Goal: Information Seeking & Learning: Compare options

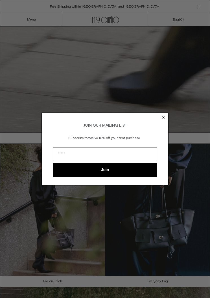
click at [162, 115] on circle "Close dialog" at bounding box center [163, 117] width 5 height 5
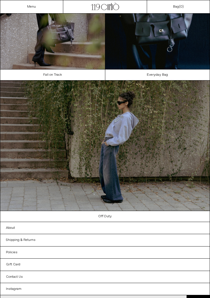
scroll to position [231, 0]
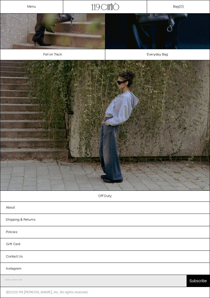
click at [107, 202] on link "Off Duty" at bounding box center [104, 196] width 209 height 11
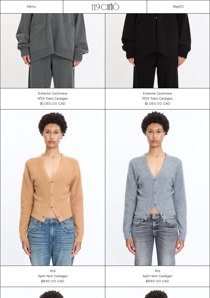
scroll to position [2774, 0]
click at [34, 6] on link "Menu" at bounding box center [31, 7] width 9 height 5
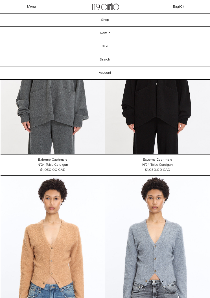
click at [108, 48] on link "Sale" at bounding box center [104, 46] width 209 height 13
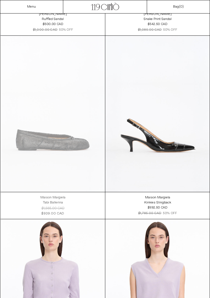
scroll to position [2754, 0]
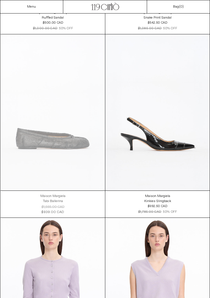
click at [159, 148] on at bounding box center [157, 112] width 104 height 156
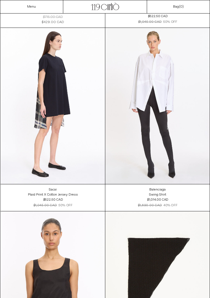
scroll to position [3681, 0]
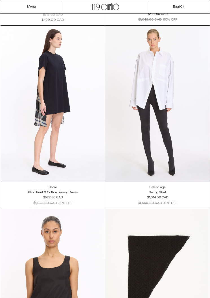
click at [34, 139] on at bounding box center [53, 104] width 104 height 156
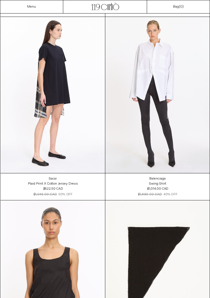
click at [208, 236] on at bounding box center [157, 279] width 104 height 156
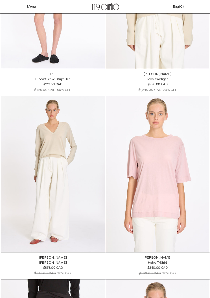
scroll to position [5447, 0]
click at [137, 185] on at bounding box center [157, 174] width 104 height 156
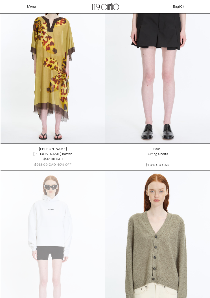
scroll to position [6473, 0]
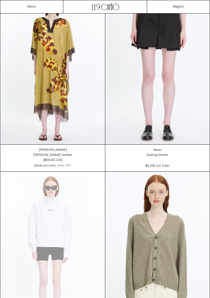
click at [40, 110] on at bounding box center [53, 66] width 104 height 156
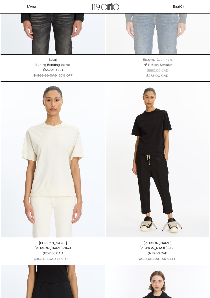
scroll to position [8401, 0]
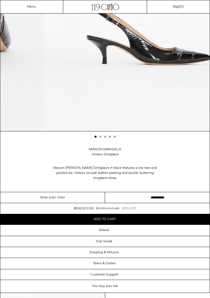
scroll to position [171, 0]
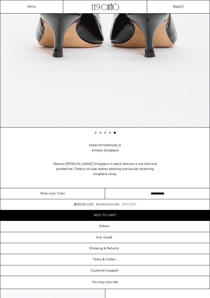
click at [140, 189] on select "**********" at bounding box center [157, 193] width 104 height 11
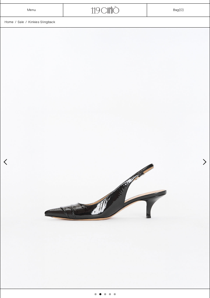
scroll to position [0, 0]
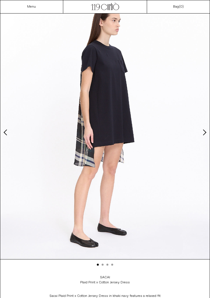
scroll to position [39, 0]
click at [200, 134] on img at bounding box center [104, 128] width 209 height 261
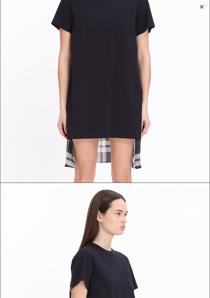
scroll to position [338, 0]
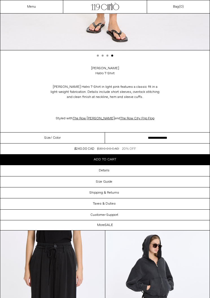
scroll to position [248, 0]
click at [99, 171] on h3 "Details" at bounding box center [104, 171] width 11 height 4
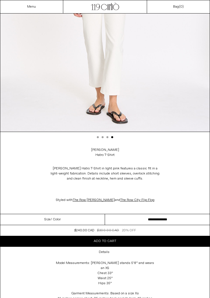
click at [121, 221] on select "**********" at bounding box center [157, 220] width 104 height 11
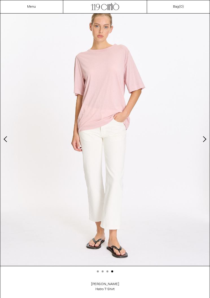
scroll to position [0, 0]
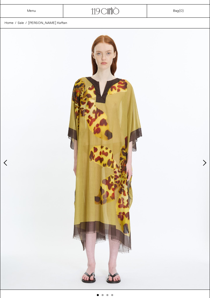
scroll to position [9, 0]
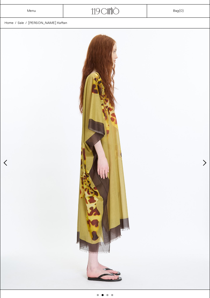
click at [204, 162] on button "Next slide" at bounding box center [204, 163] width 6 height 6
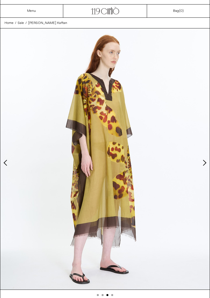
click at [200, 166] on img at bounding box center [104, 158] width 209 height 261
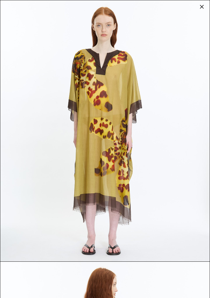
click at [147, 238] on img at bounding box center [104, 130] width 209 height 261
click at [200, 11] on img at bounding box center [104, 130] width 209 height 261
click at [205, 7] on img at bounding box center [104, 130] width 209 height 261
click at [201, 8] on div at bounding box center [201, 7] width 8 height 8
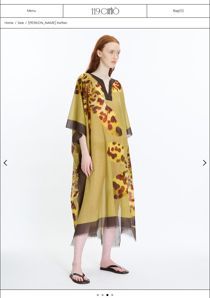
click at [204, 161] on button "Next slide" at bounding box center [204, 163] width 6 height 6
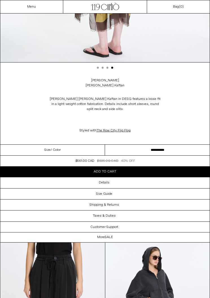
scroll to position [237, 0]
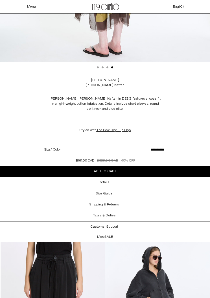
click at [108, 182] on h3 "Details" at bounding box center [104, 183] width 11 height 4
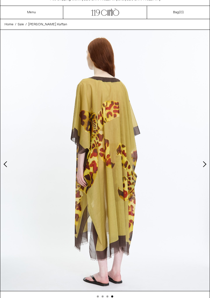
scroll to position [0, 0]
